Goal: Check status

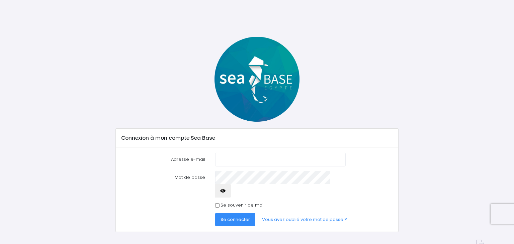
type input "[EMAIL_ADDRESS][DOMAIN_NAME]"
click at [239, 213] on button "Se connecter" at bounding box center [235, 219] width 40 height 13
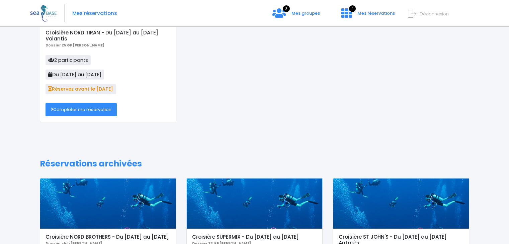
scroll to position [12, 0]
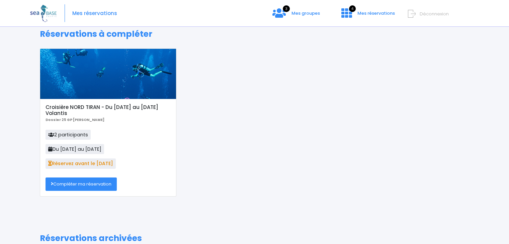
click at [102, 183] on link "Compléter ma réservation" at bounding box center [81, 184] width 71 height 13
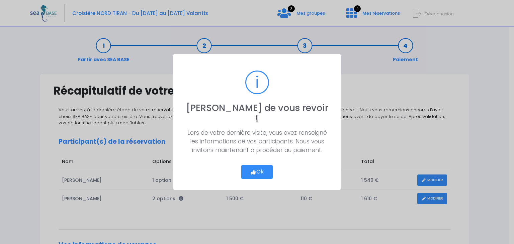
click at [271, 165] on button "Ok" at bounding box center [256, 172] width 31 height 14
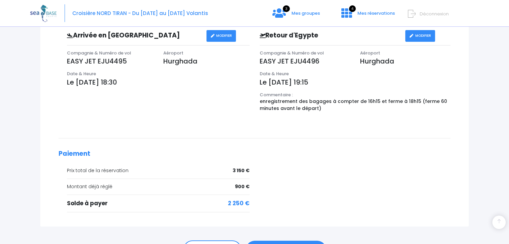
scroll to position [268, 0]
